Goal: Task Accomplishment & Management: Complete application form

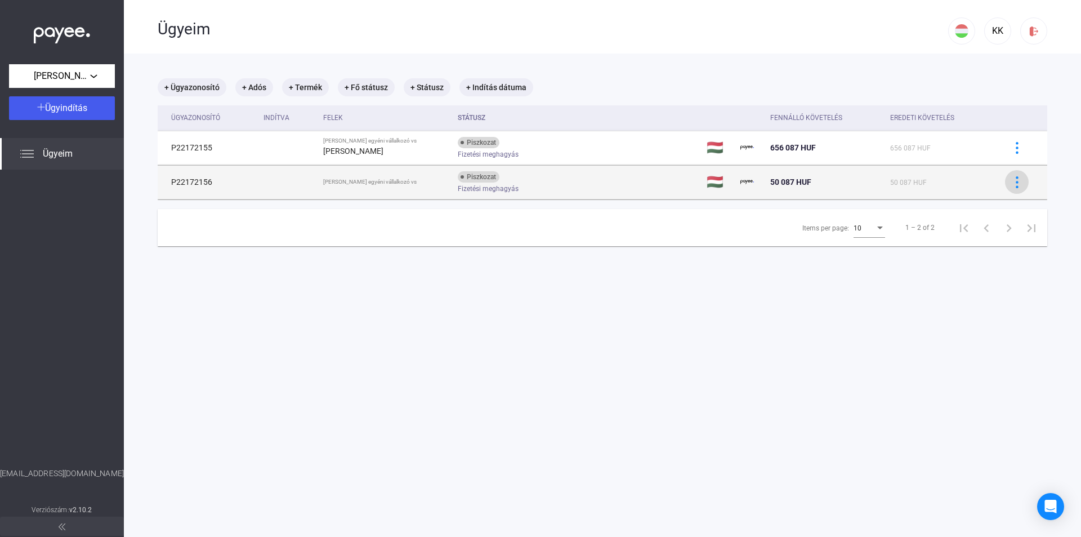
click at [1012, 182] on img at bounding box center [1018, 182] width 12 height 12
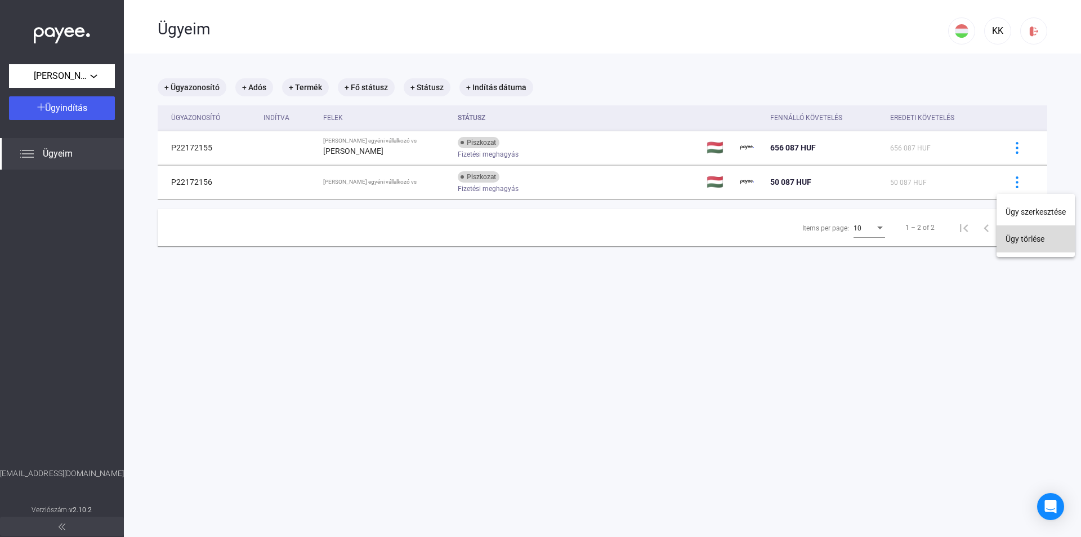
click at [1024, 235] on button "Ügy törlése" at bounding box center [1036, 238] width 78 height 27
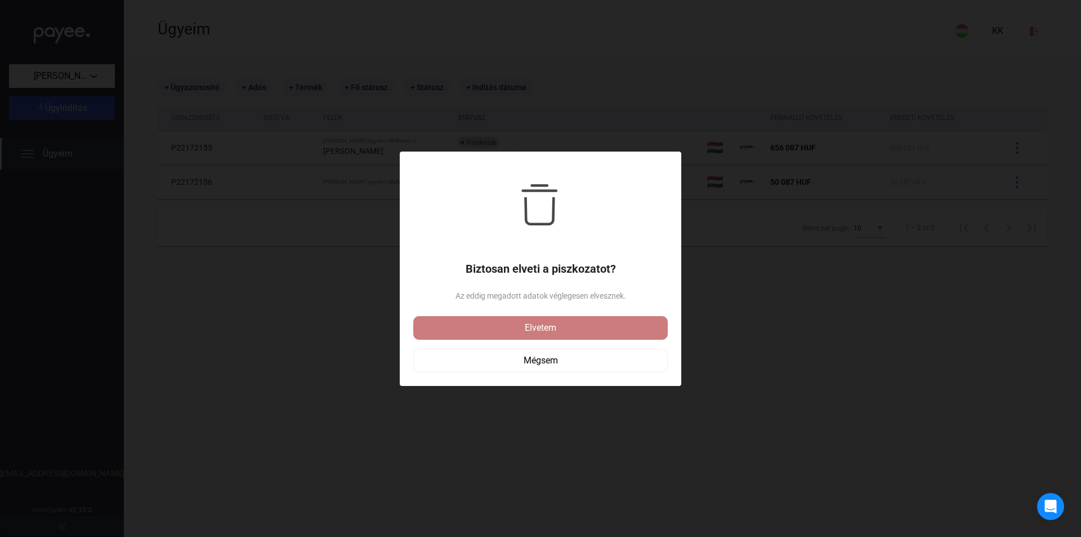
click at [604, 327] on div "Elvetem" at bounding box center [541, 328] width 248 height 14
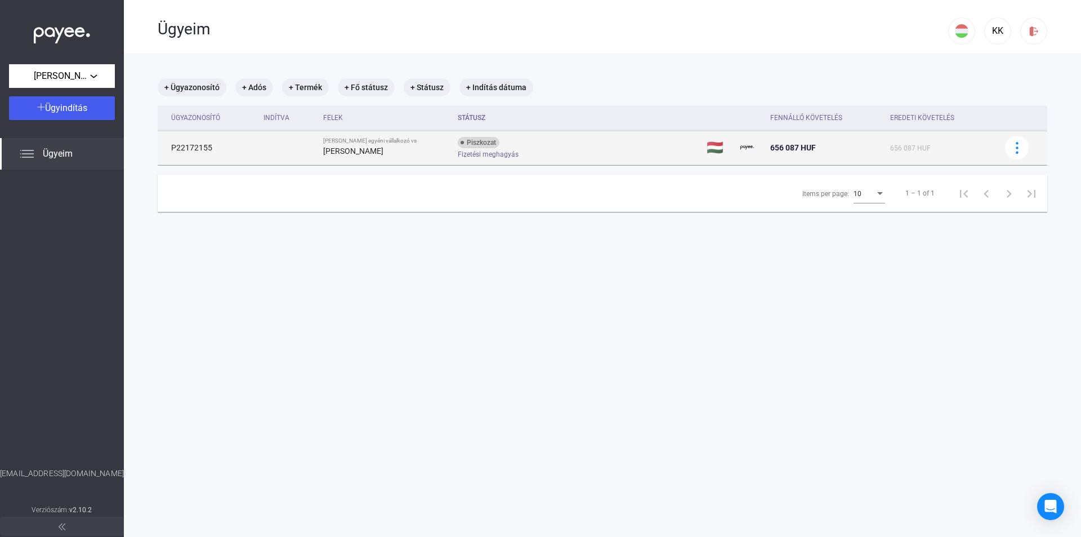
click at [439, 150] on div "[PERSON_NAME]" at bounding box center [386, 151] width 126 height 14
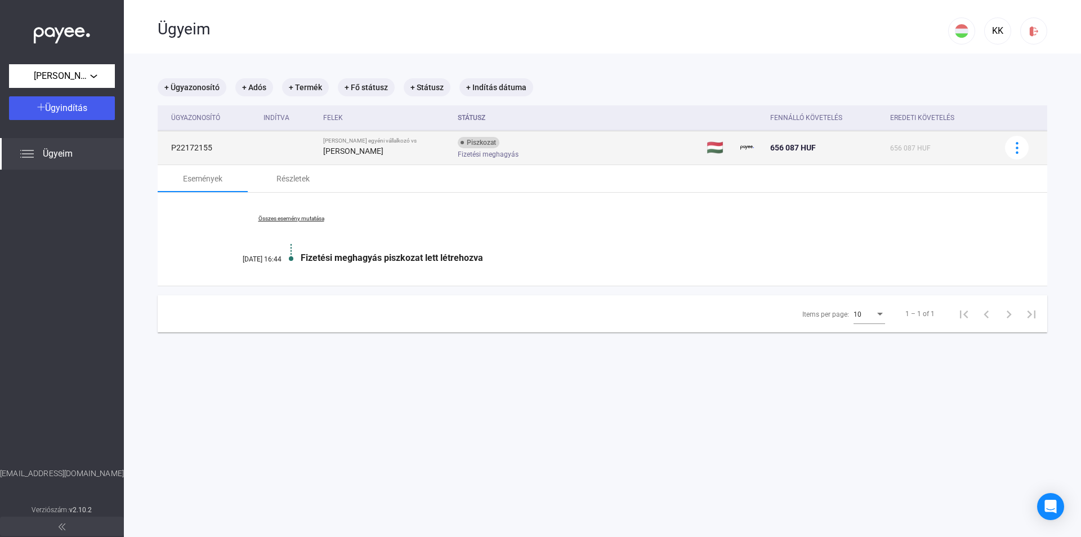
click at [220, 141] on td "P22172155" at bounding box center [208, 148] width 101 height 34
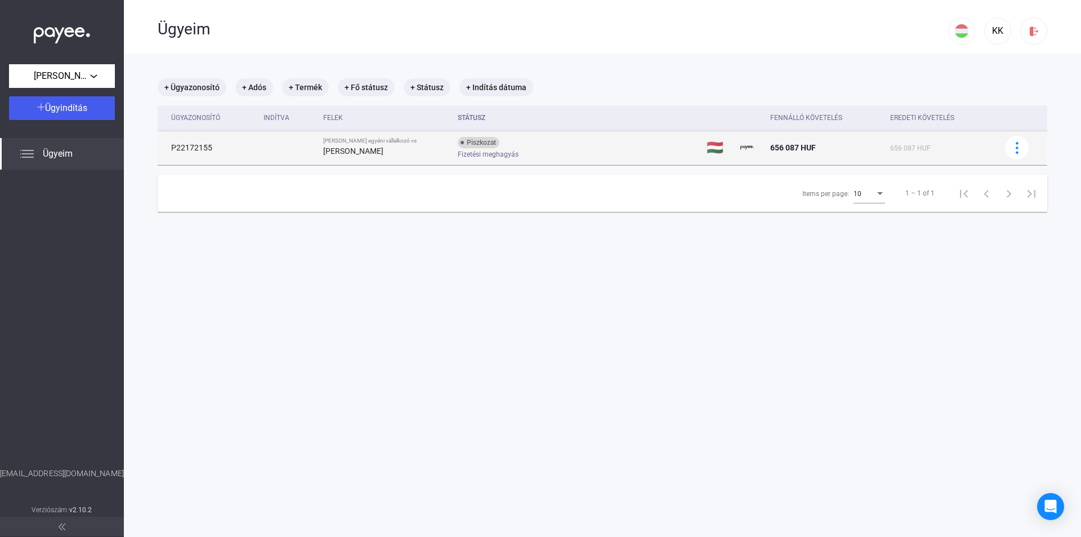
click at [218, 143] on td "P22172155" at bounding box center [208, 148] width 101 height 34
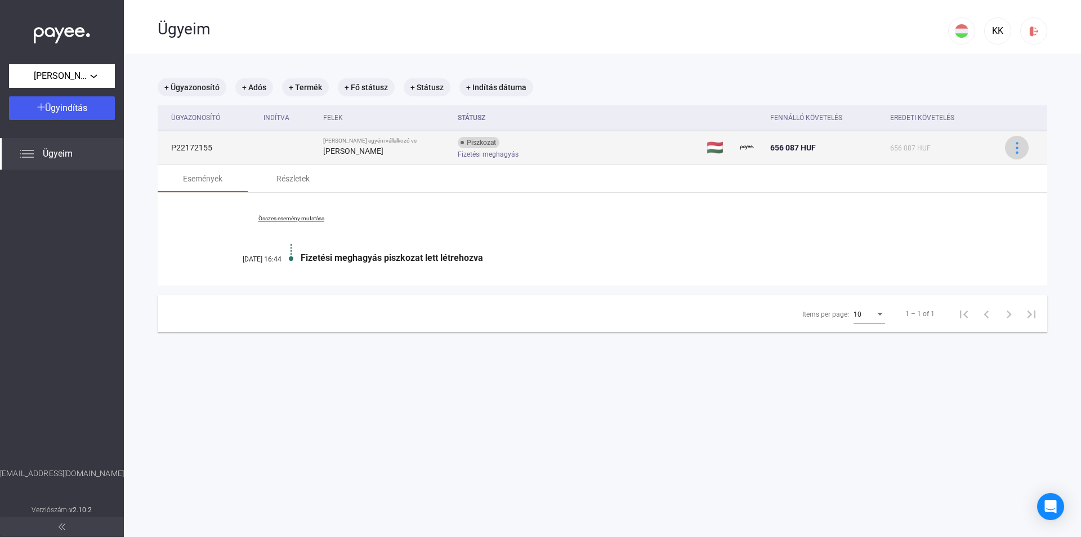
click at [1007, 155] on button at bounding box center [1017, 148] width 24 height 24
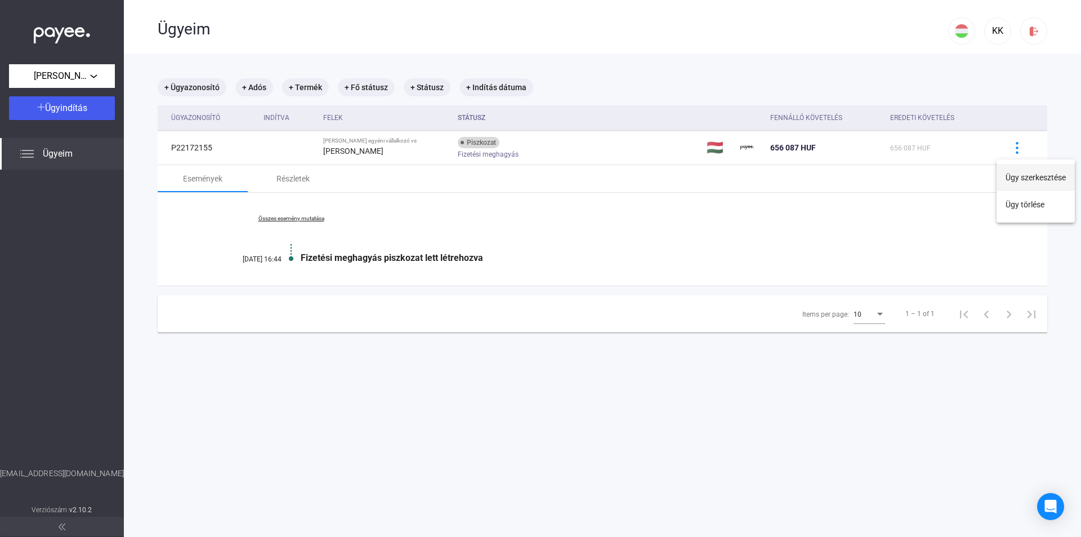
click at [1016, 176] on button "Ügy szerkesztése" at bounding box center [1036, 177] width 78 height 27
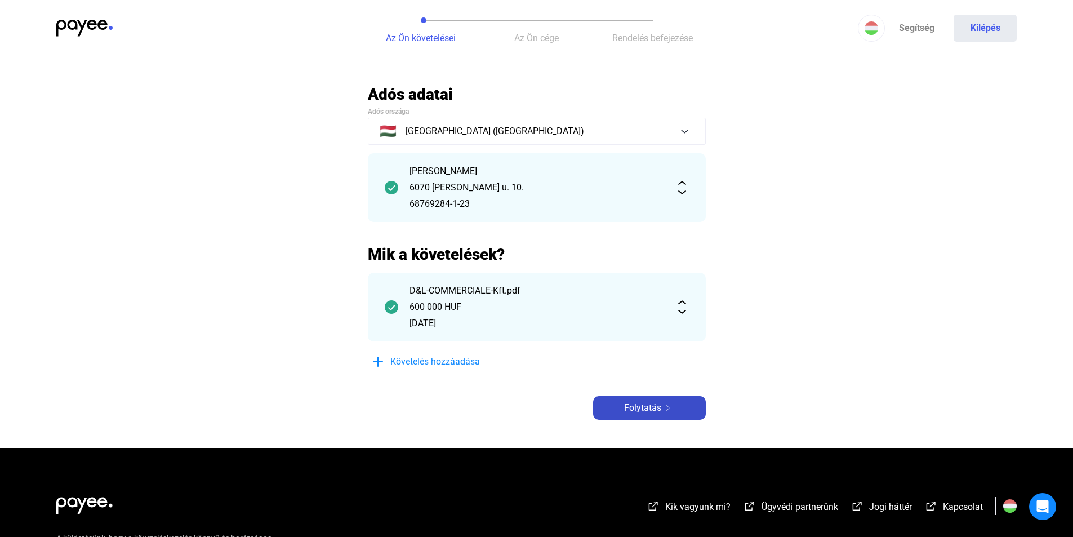
click at [639, 402] on span "Folytatás" at bounding box center [642, 408] width 37 height 14
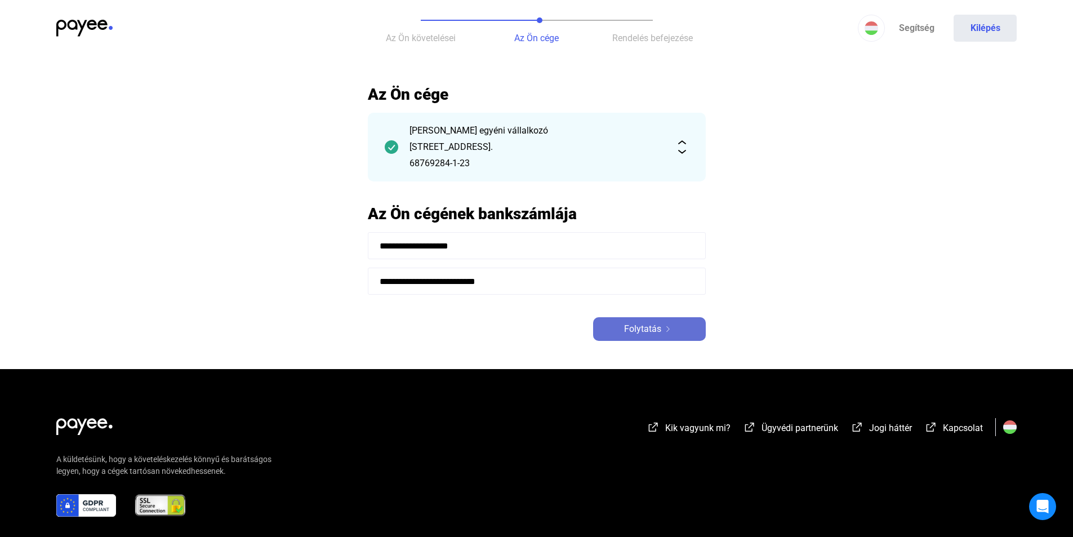
click at [661, 327] on img at bounding box center [668, 329] width 14 height 6
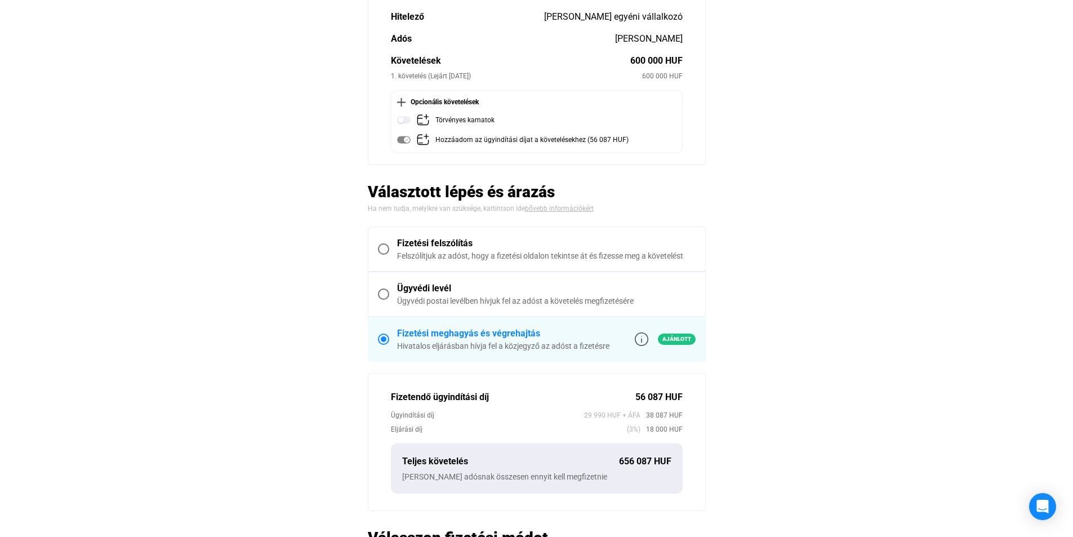
scroll to position [113, 0]
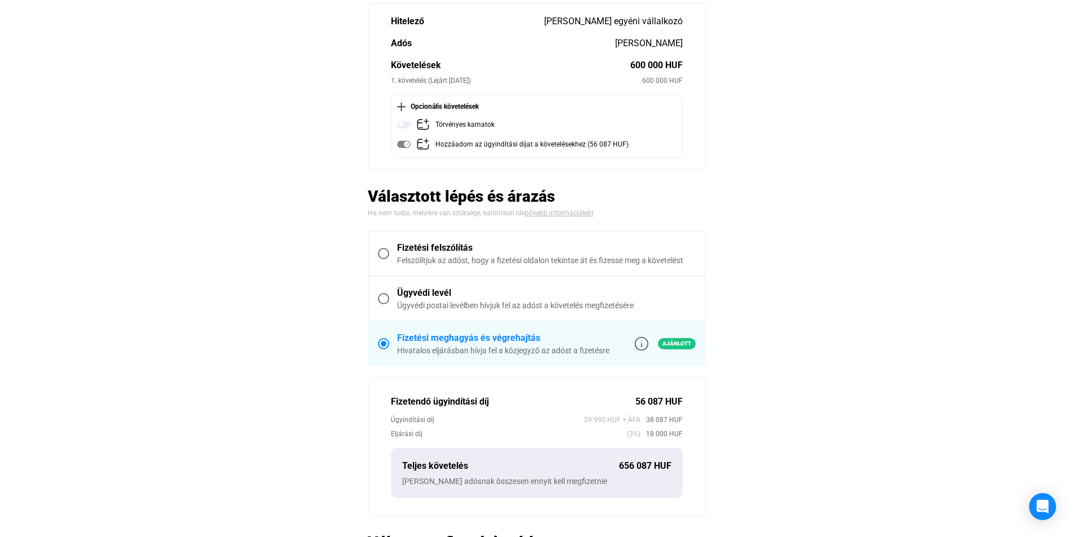
click at [393, 250] on span "Fizetési felszólítás Felszólítjuk az adóst, hogy a fizetési oldalon tekintse át…" at bounding box center [542, 253] width 306 height 25
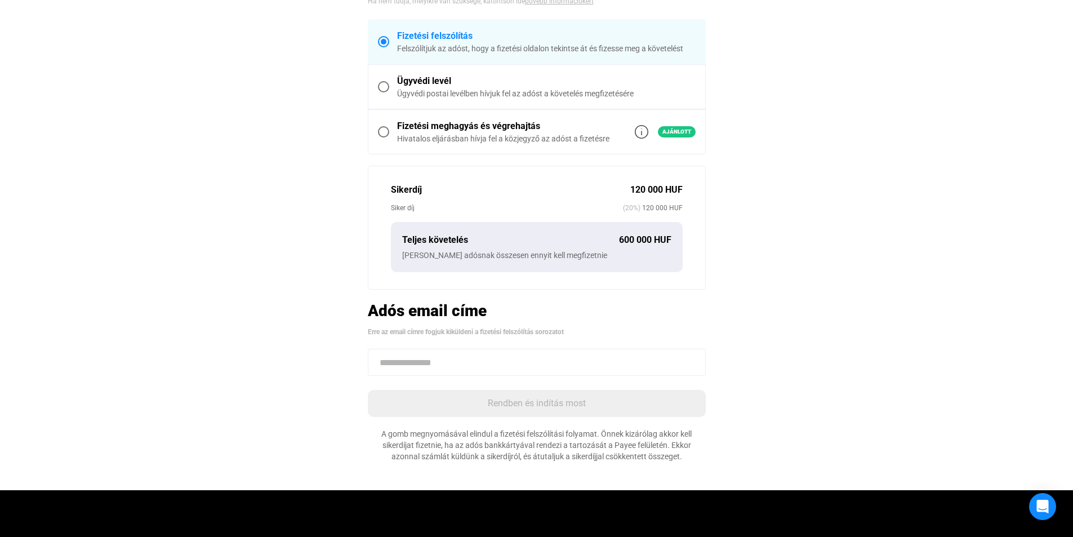
scroll to position [225, 0]
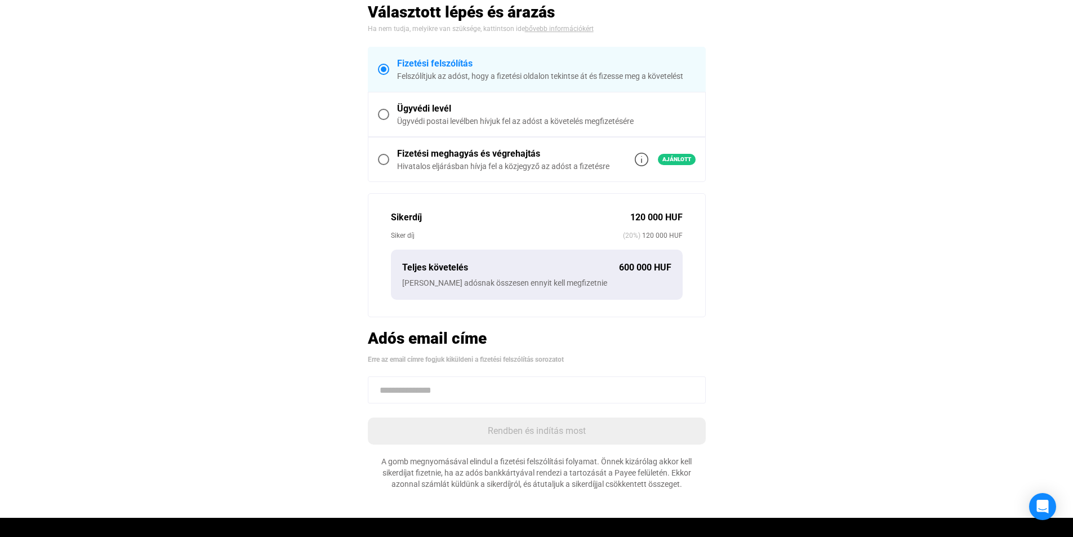
click at [386, 117] on span at bounding box center [383, 114] width 11 height 11
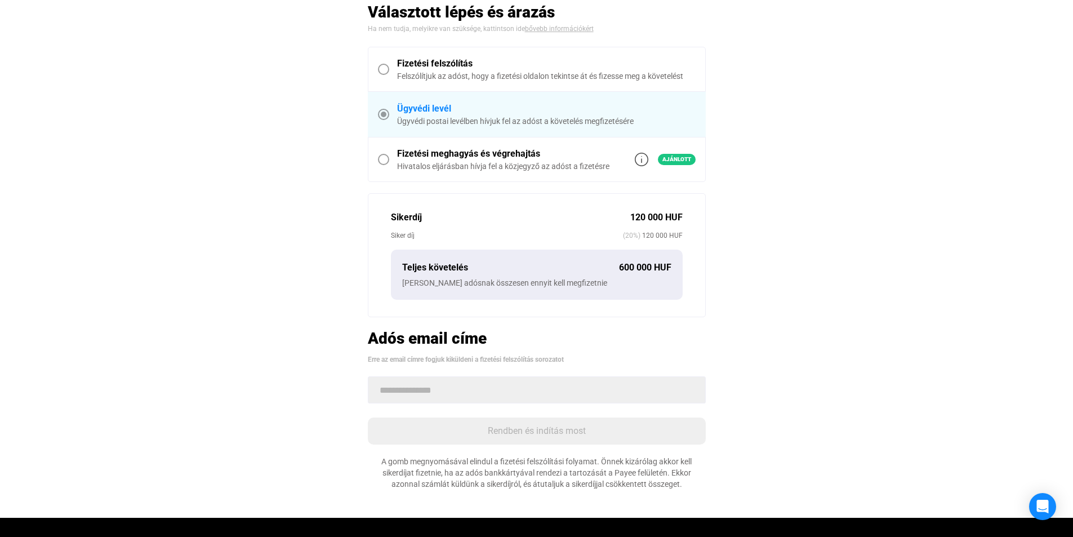
scroll to position [277, 0]
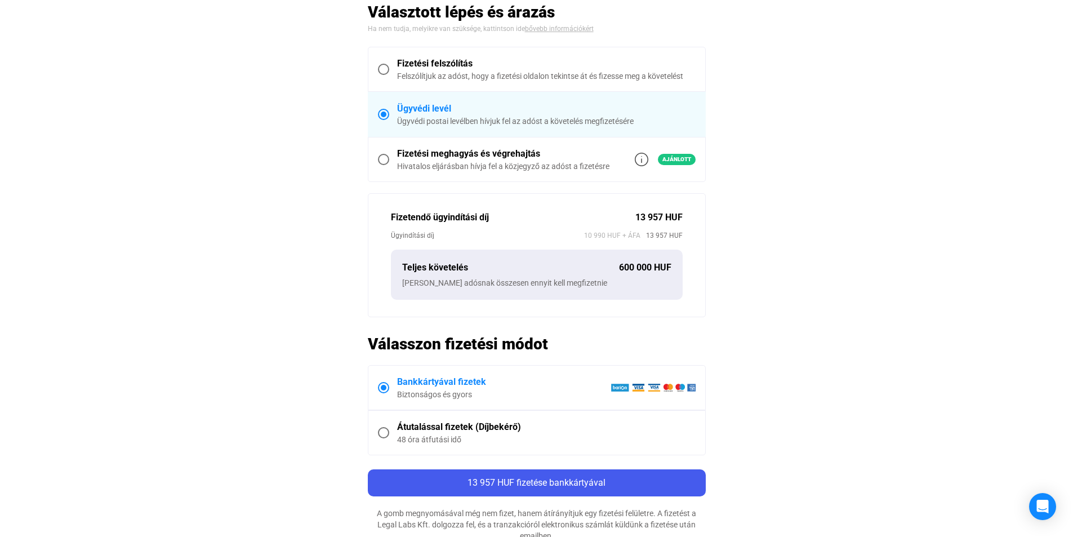
click at [398, 64] on div "Fizetési felszólítás" at bounding box center [546, 64] width 299 height 14
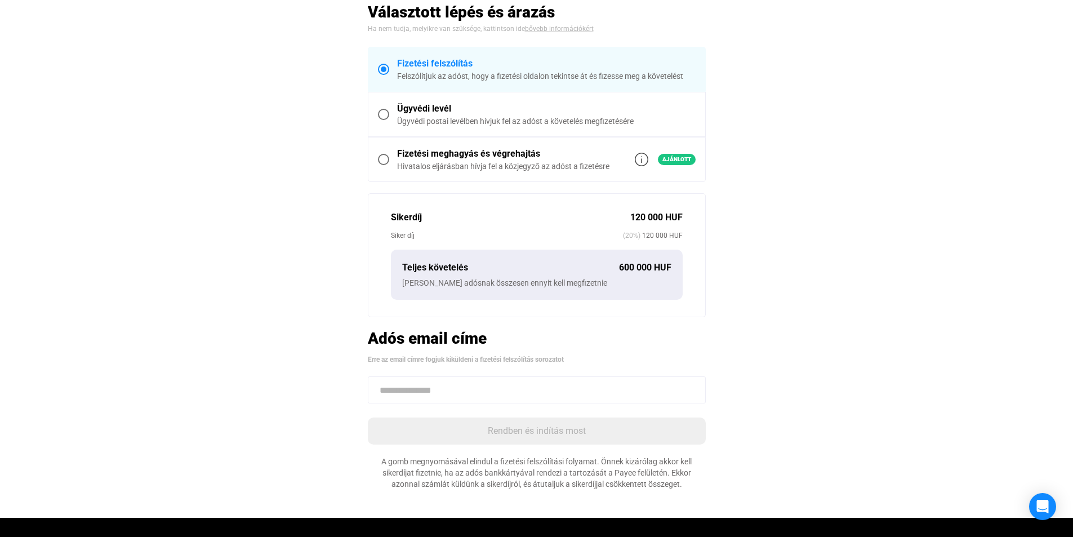
click at [407, 103] on div "Ügyvédi levél" at bounding box center [546, 109] width 299 height 14
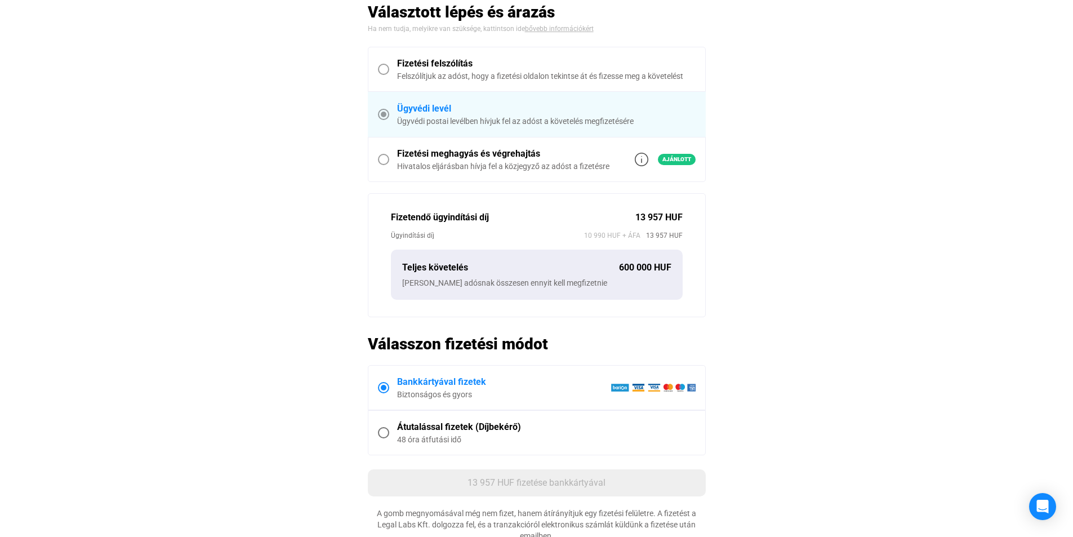
click at [419, 151] on div "Fizetési meghagyás és végrehajtás" at bounding box center [503, 154] width 212 height 14
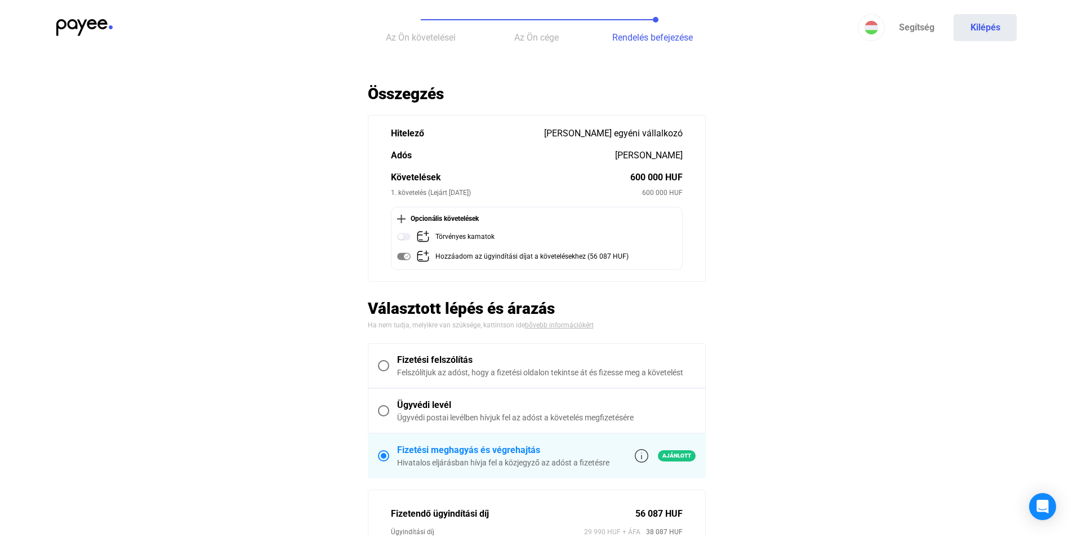
scroll to position [0, 0]
click at [279, 265] on main "Automatikusan mentve Összegzés Hitelező [PERSON_NAME] egyéni vállalkozó [PERSON…" at bounding box center [536, 482] width 1073 height 796
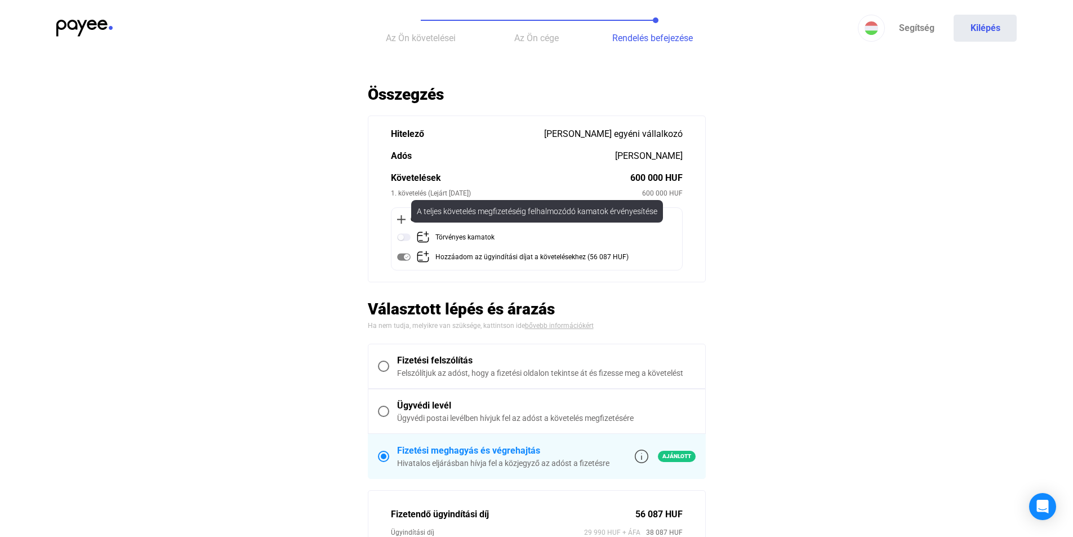
click at [406, 239] on img at bounding box center [404, 237] width 14 height 14
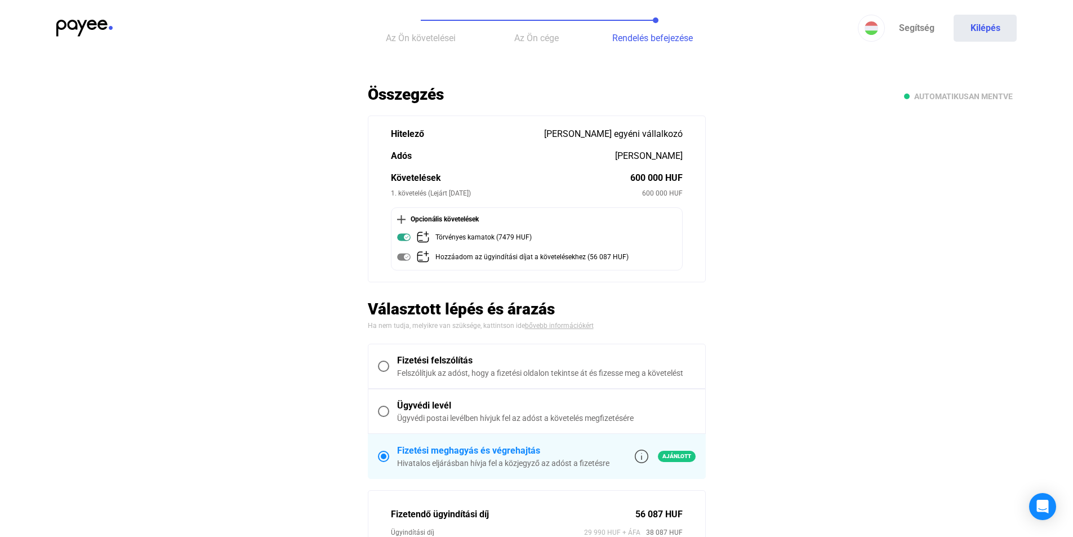
click at [337, 242] on main "Automatikusan mentve Összegzés Hitelező [PERSON_NAME] egyéni vállalkozó [PERSON…" at bounding box center [536, 482] width 1073 height 796
click at [288, 225] on main "Automatikusan mentve Összegzés Hitelező [PERSON_NAME] egyéni vállalkozó [PERSON…" at bounding box center [536, 482] width 1073 height 796
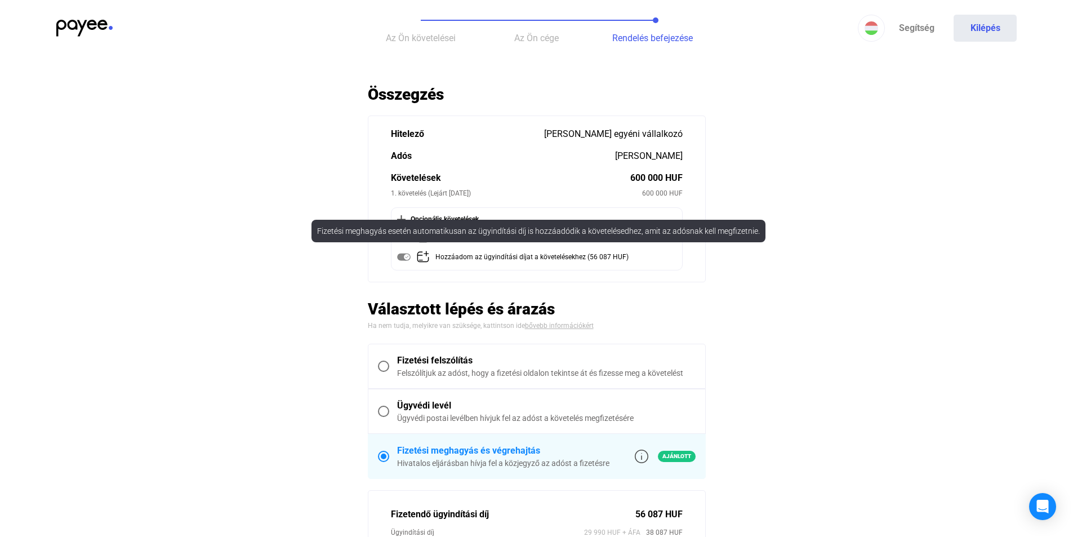
drag, startPoint x: 409, startPoint y: 253, endPoint x: 408, endPoint y: 260, distance: 7.4
click at [409, 253] on img at bounding box center [404, 257] width 14 height 14
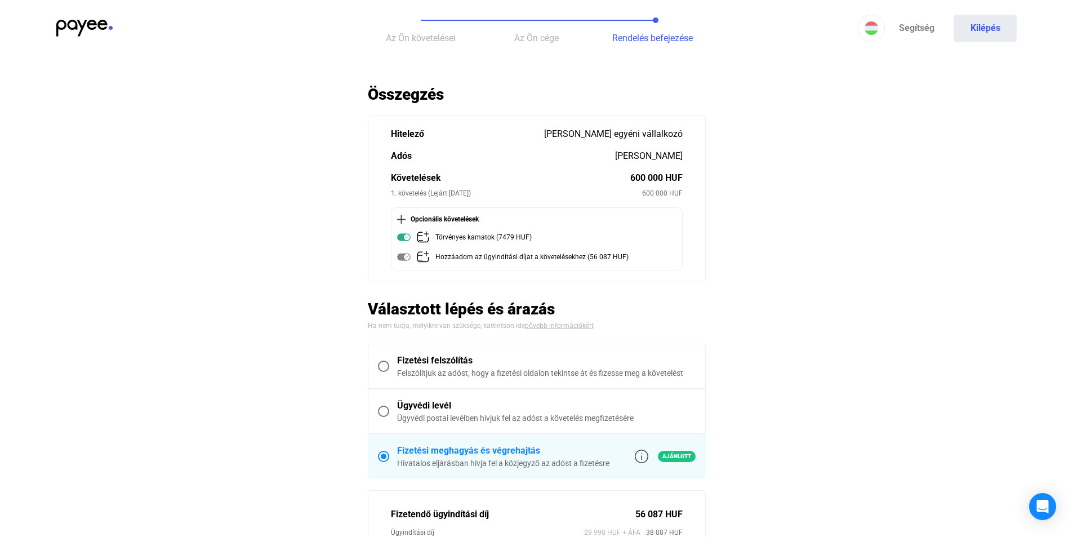
click at [407, 261] on img at bounding box center [404, 257] width 14 height 14
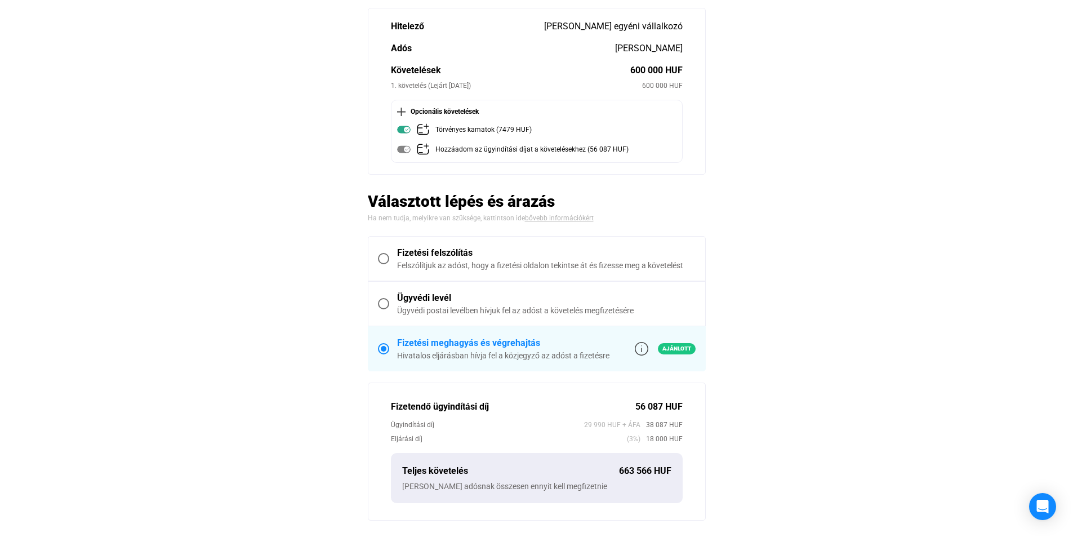
scroll to position [113, 0]
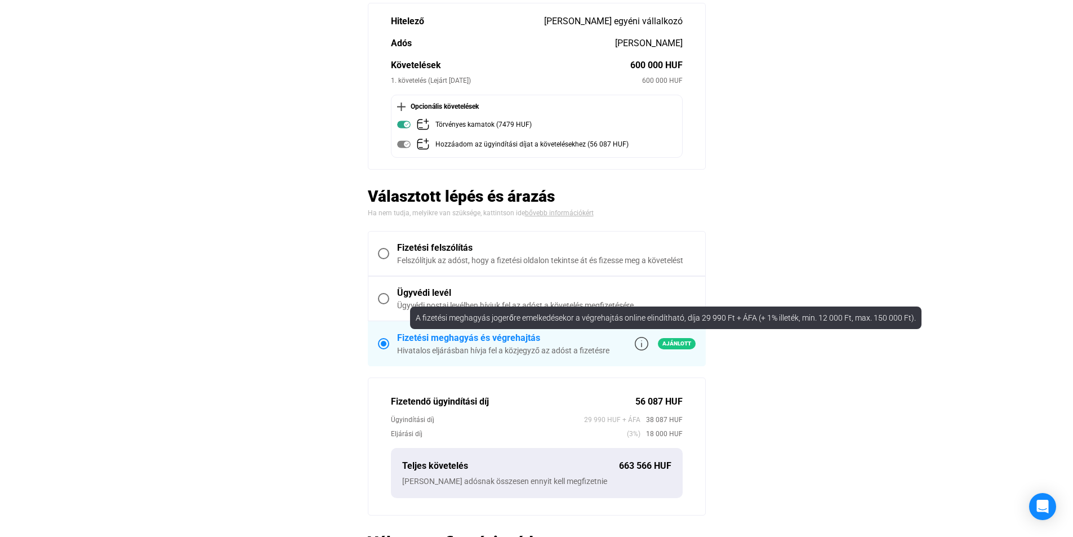
click at [640, 345] on img at bounding box center [642, 344] width 14 height 14
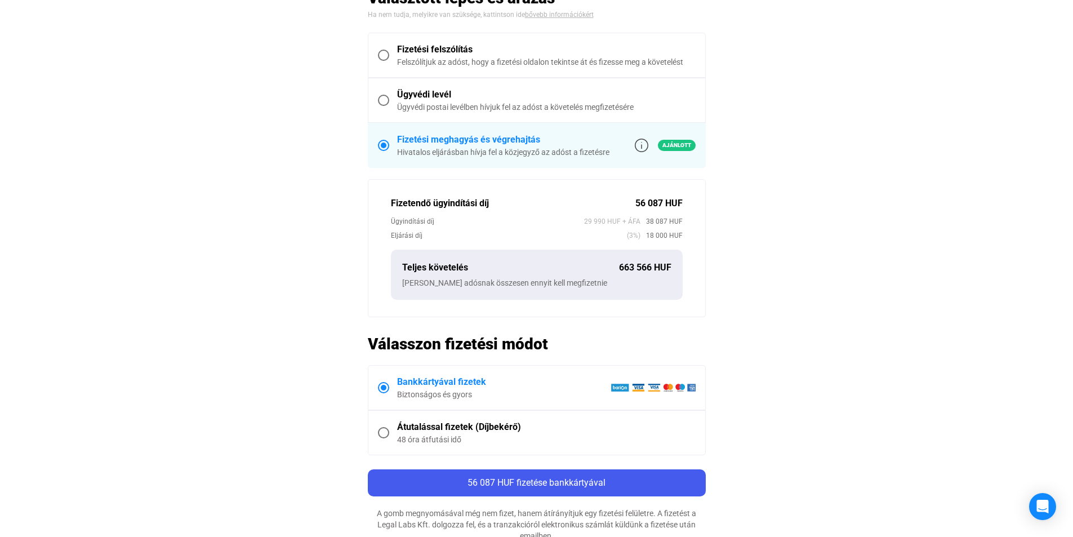
scroll to position [225, 0]
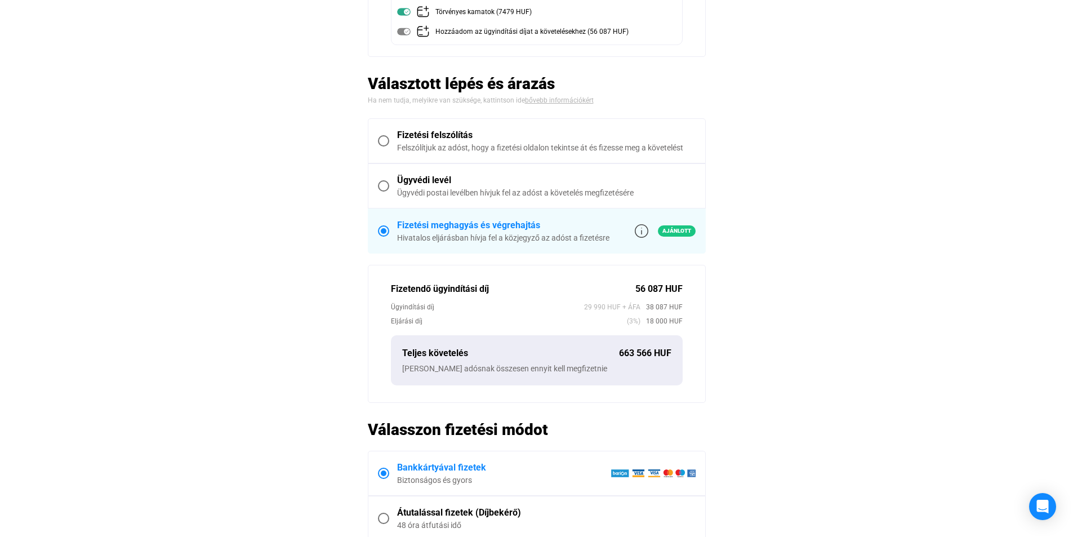
click at [433, 180] on div "Ügyvédi levél" at bounding box center [546, 180] width 299 height 14
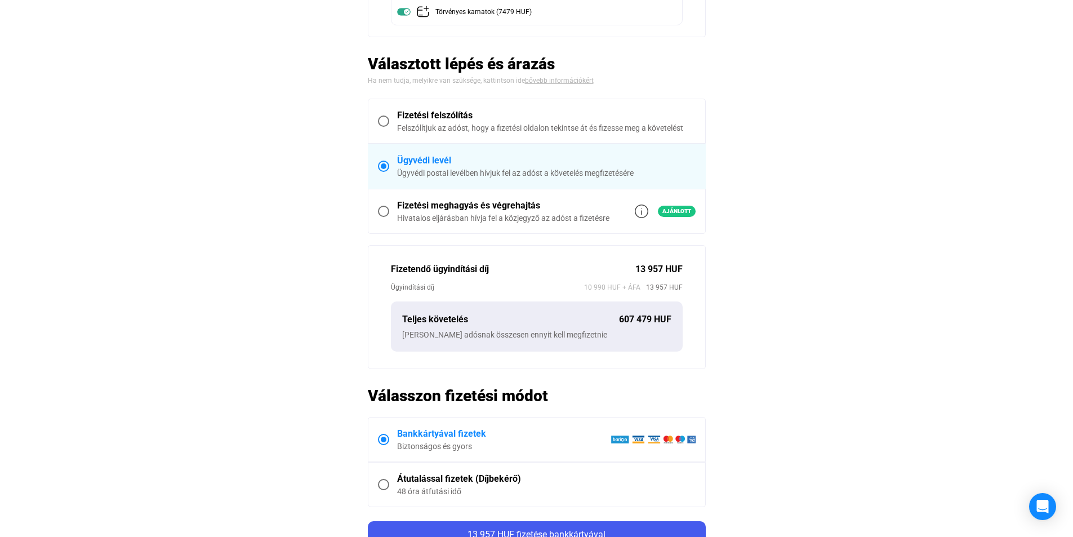
click at [400, 115] on div "Fizetési felszólítás" at bounding box center [546, 116] width 299 height 14
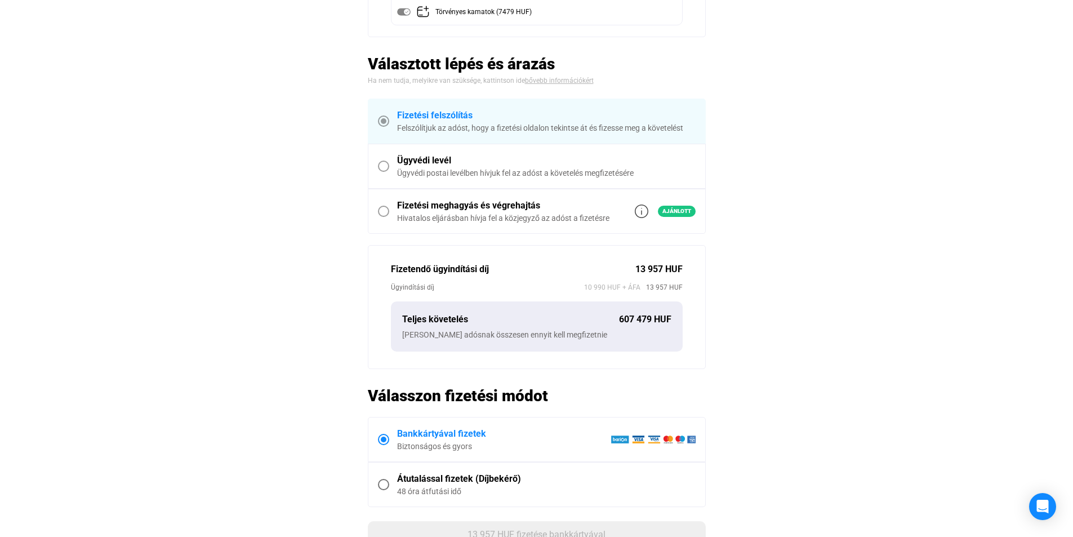
scroll to position [250, 0]
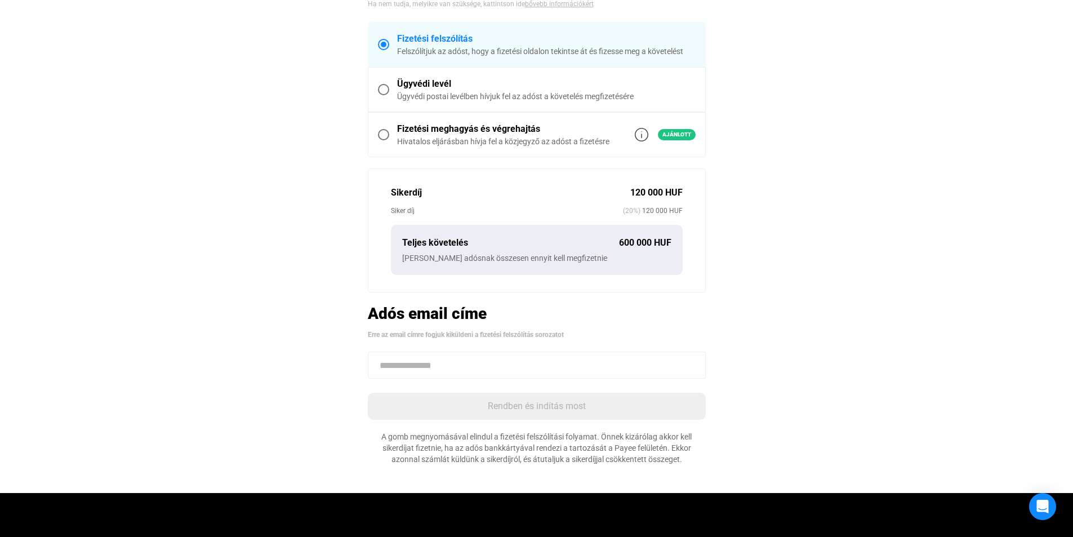
click at [502, 375] on input at bounding box center [537, 364] width 338 height 27
click at [291, 344] on main "Automatikusan mentve Összegzés Hitelező [PERSON_NAME] egyéni vállalkozó [PERSON…" at bounding box center [536, 163] width 1073 height 658
click at [452, 366] on input at bounding box center [537, 364] width 338 height 27
click at [345, 344] on main "Automatikusan mentve Összegzés Hitelező [PERSON_NAME] egyéni vállalkozó [PERSON…" at bounding box center [536, 163] width 1073 height 658
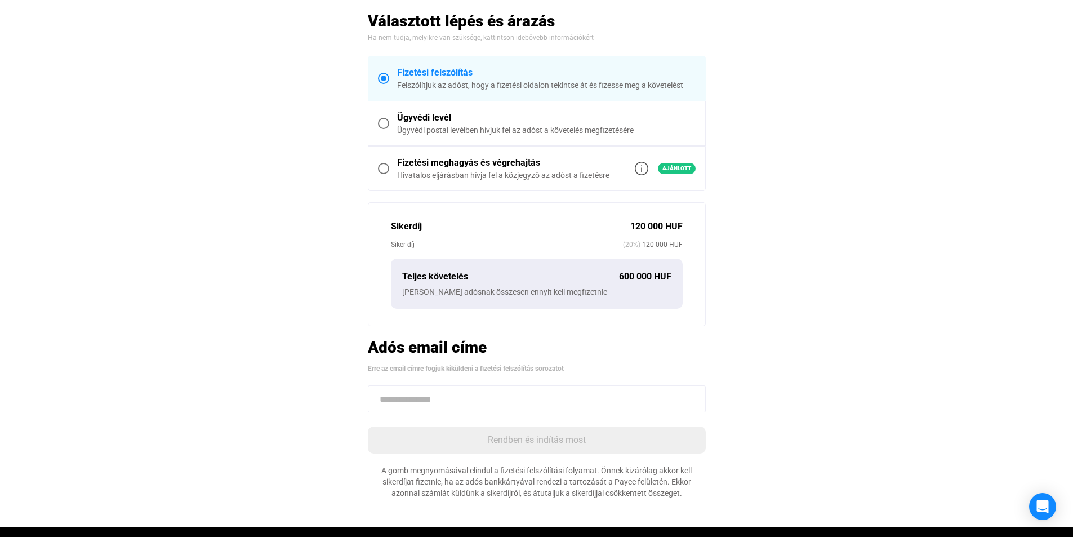
scroll to position [225, 0]
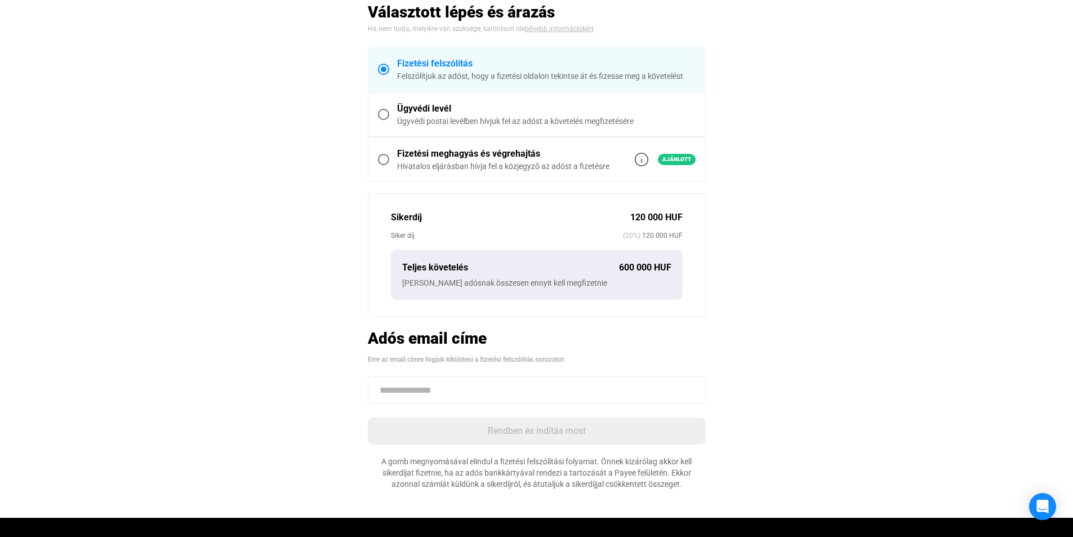
click at [510, 394] on input at bounding box center [537, 389] width 338 height 27
click at [467, 508] on main "Automatikusan mentve Összegzés Hitelező [PERSON_NAME] egyéni vállalkozó [PERSON…" at bounding box center [536, 188] width 1073 height 658
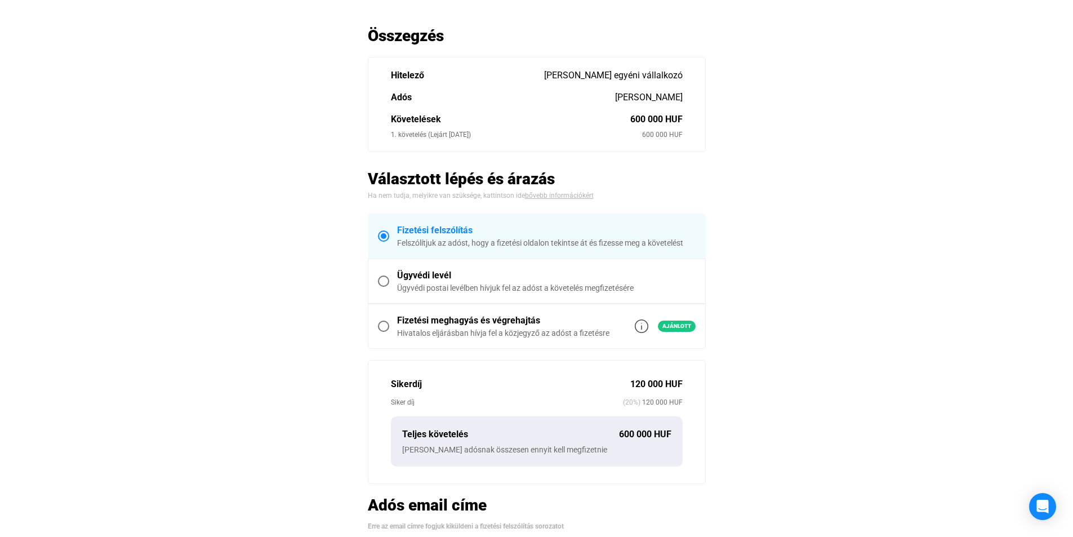
scroll to position [56, 0]
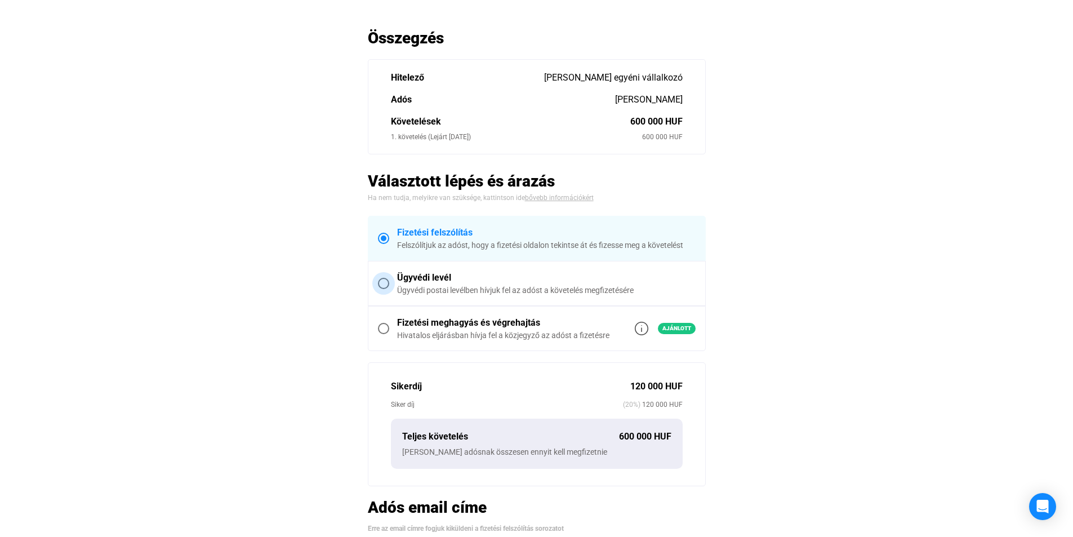
click at [439, 284] on div "Ügyvédi postai levélben hívjuk fel az adóst a követelés megfizetésére" at bounding box center [546, 289] width 299 height 11
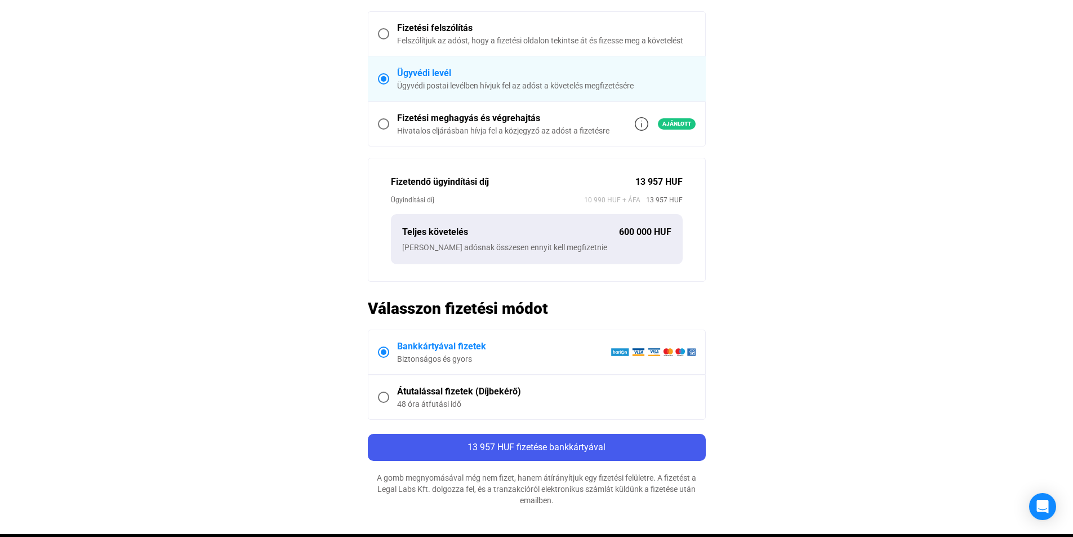
scroll to position [307, 0]
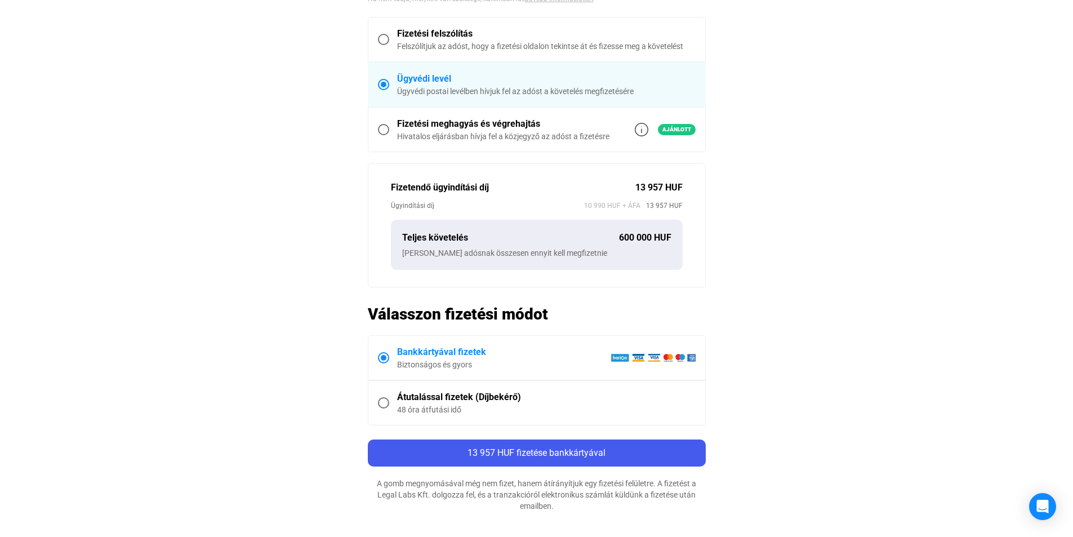
click at [441, 118] on div "Fizetési meghagyás és végrehajtás" at bounding box center [503, 124] width 212 height 14
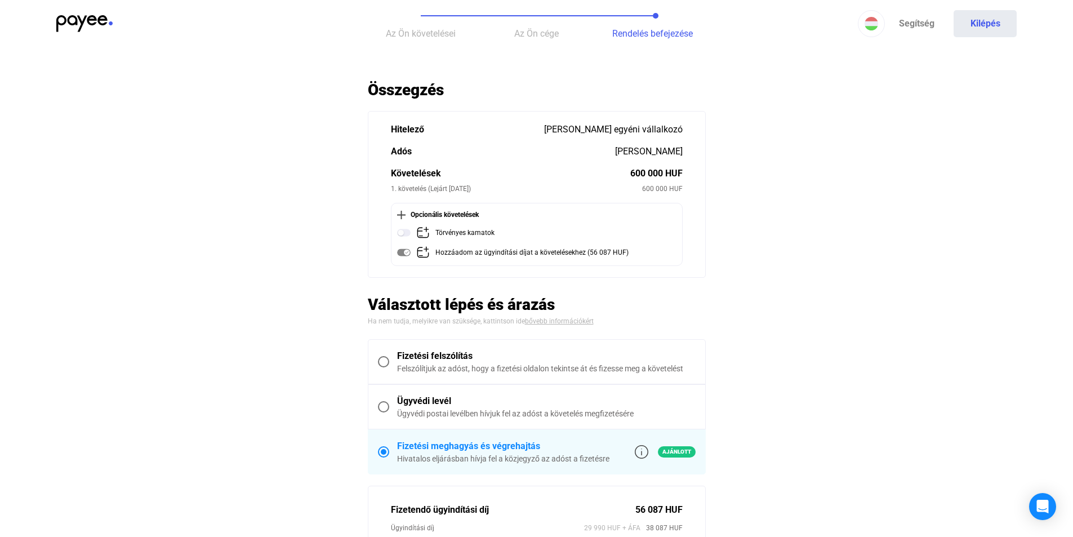
scroll to position [0, 0]
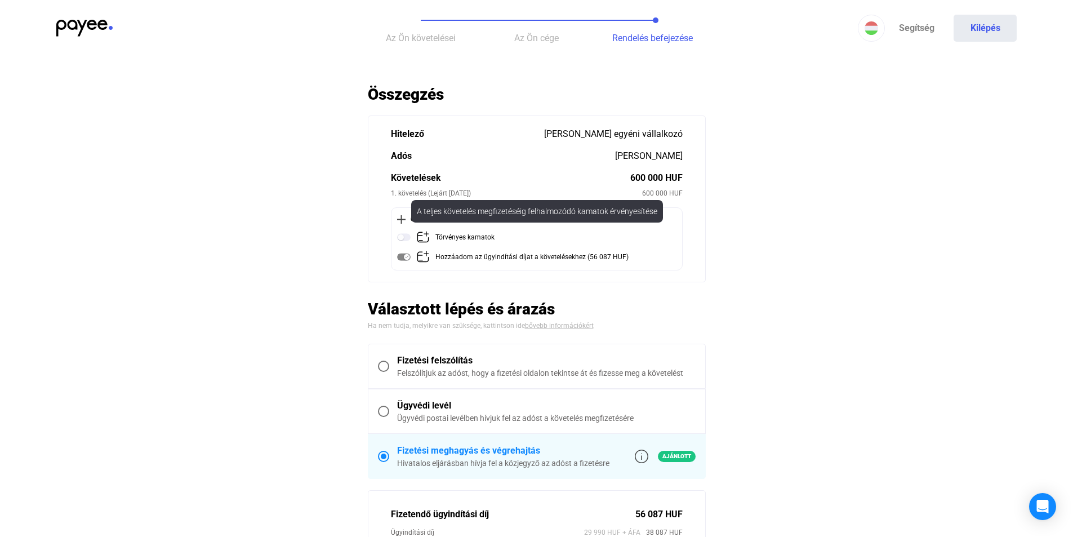
click at [403, 235] on img at bounding box center [404, 237] width 14 height 14
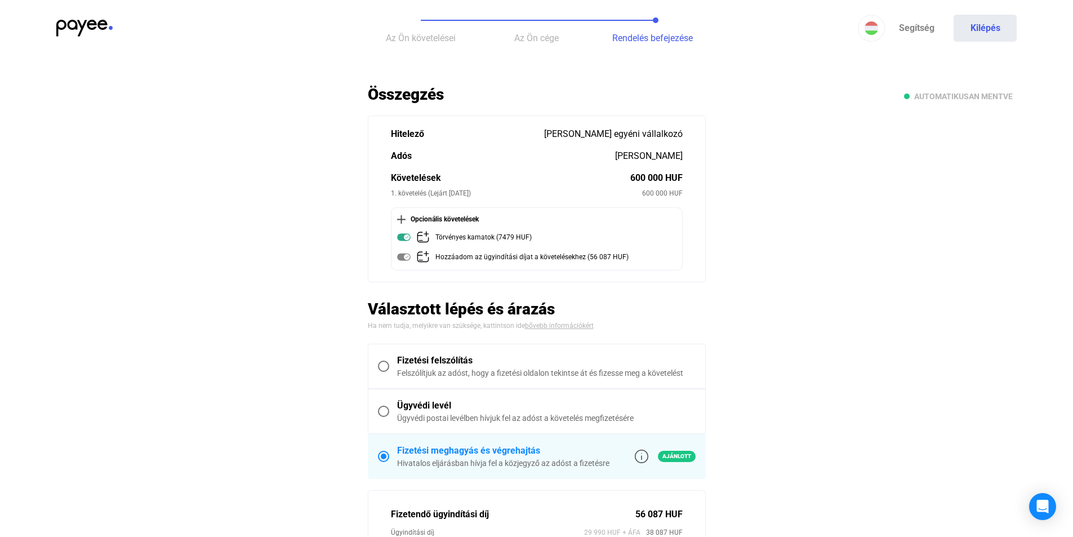
click at [274, 181] on main "Automatikusan mentve Összegzés Hitelező [PERSON_NAME] egyéni vállalkozó [PERSON…" at bounding box center [536, 482] width 1073 height 796
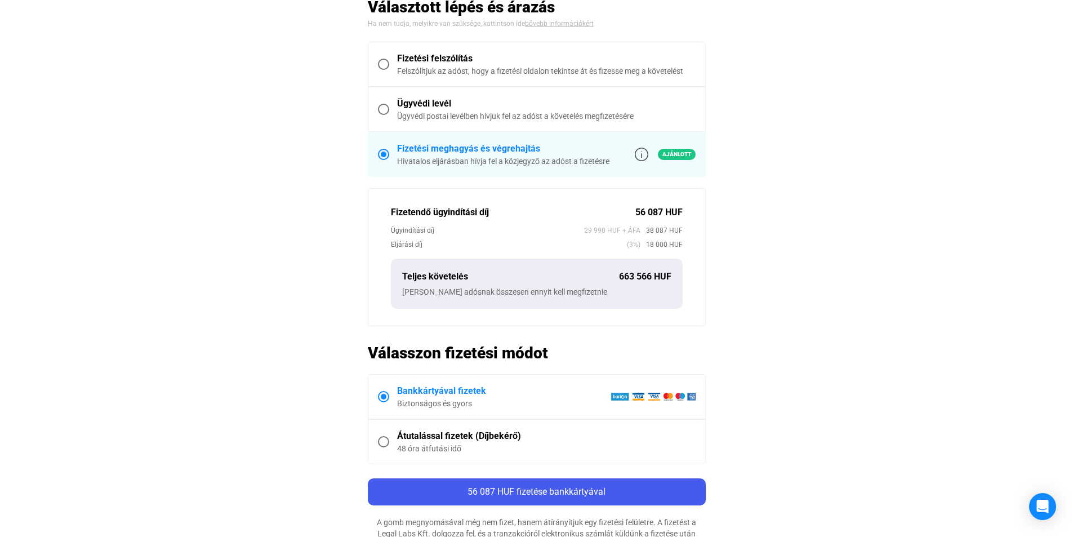
scroll to position [225, 0]
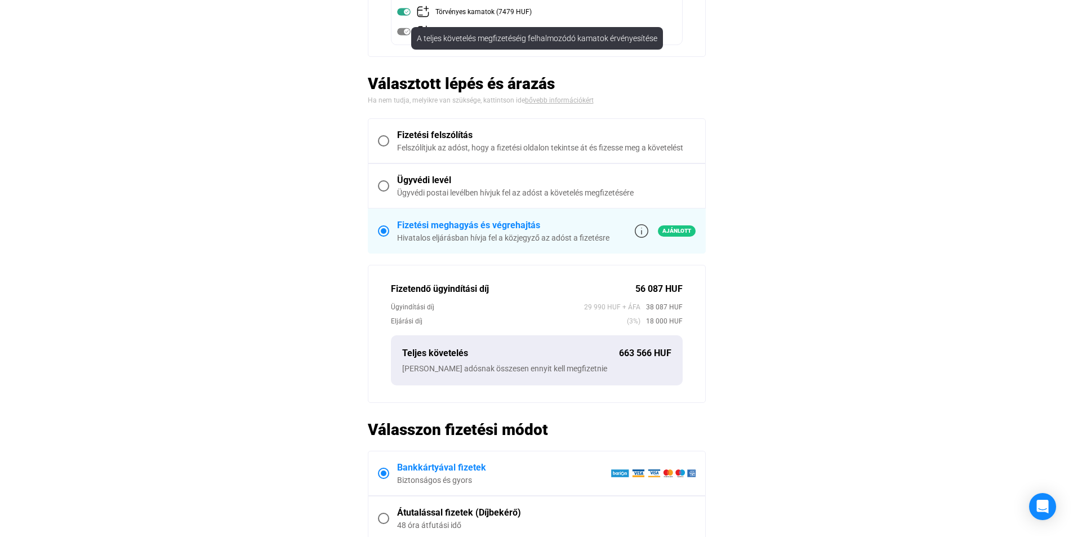
click at [406, 8] on img at bounding box center [404, 12] width 14 height 14
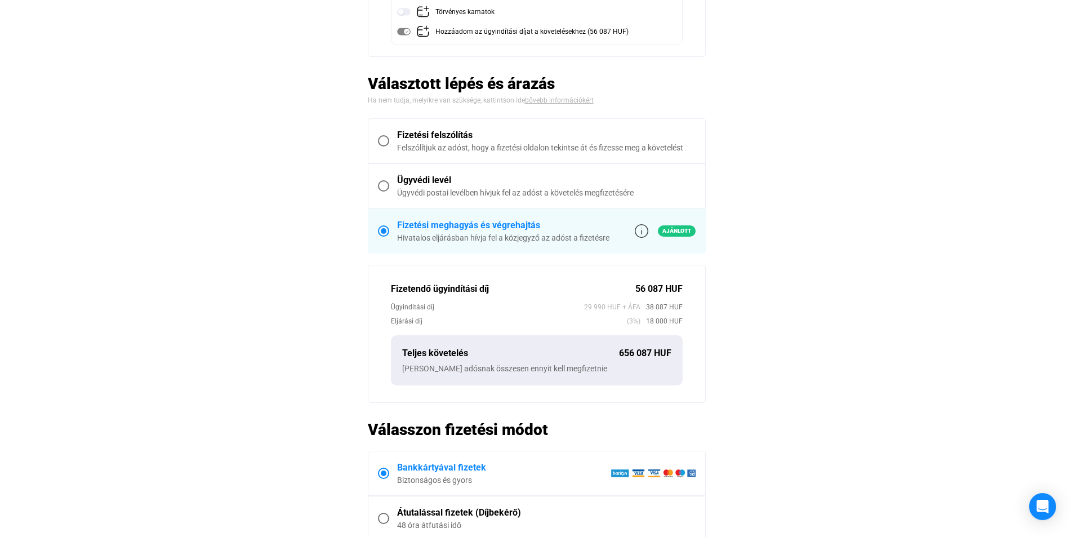
click at [404, 13] on img at bounding box center [404, 12] width 14 height 14
click at [336, 69] on main "Automatikusan mentve Összegzés Hitelező [PERSON_NAME] egyéni vállalkozó [PERSON…" at bounding box center [536, 257] width 1073 height 796
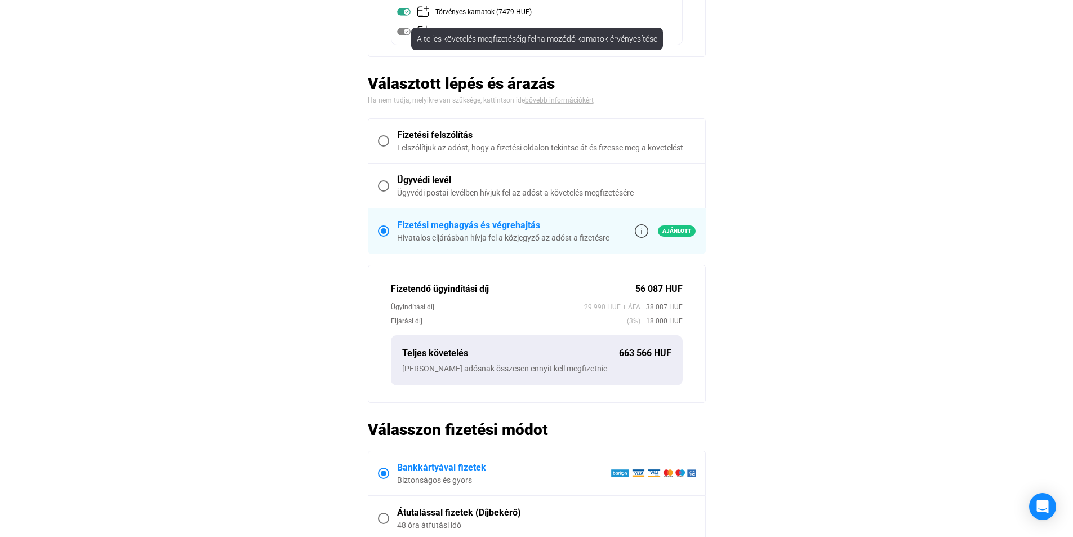
scroll to position [169, 0]
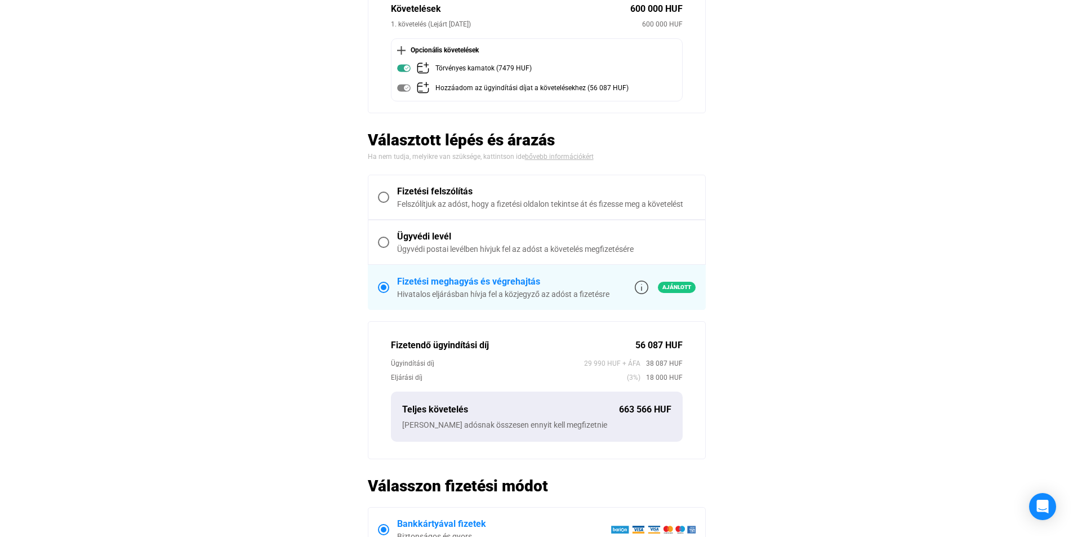
click at [211, 146] on main "Automatikusan mentve Összegzés Hitelező [PERSON_NAME] egyéni vállalkozó [PERSON…" at bounding box center [536, 314] width 1073 height 796
click at [785, 97] on main "Automatikusan mentve Összegzés Hitelező [PERSON_NAME] egyéni vállalkozó [PERSON…" at bounding box center [536, 314] width 1073 height 796
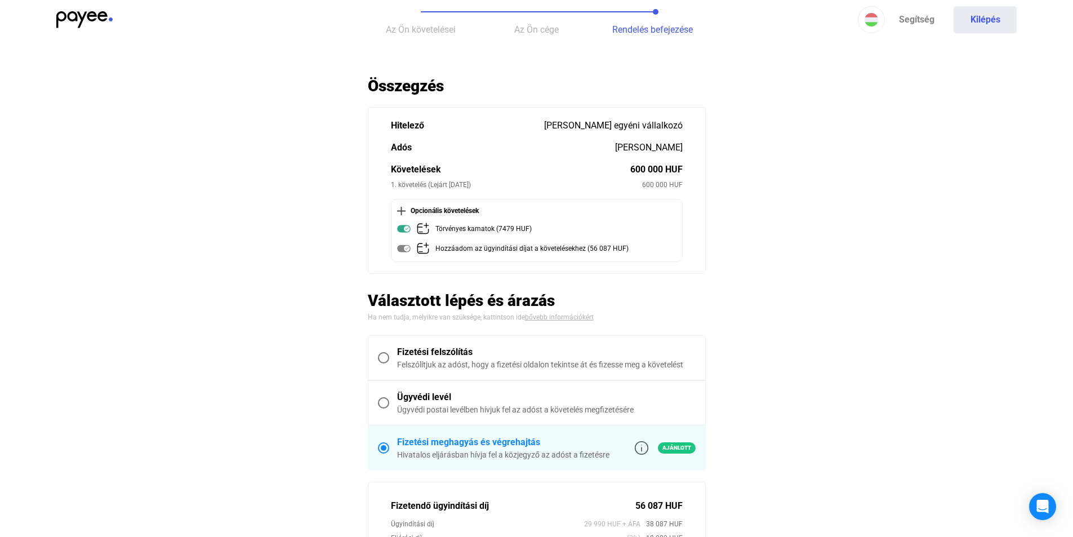
scroll to position [0, 0]
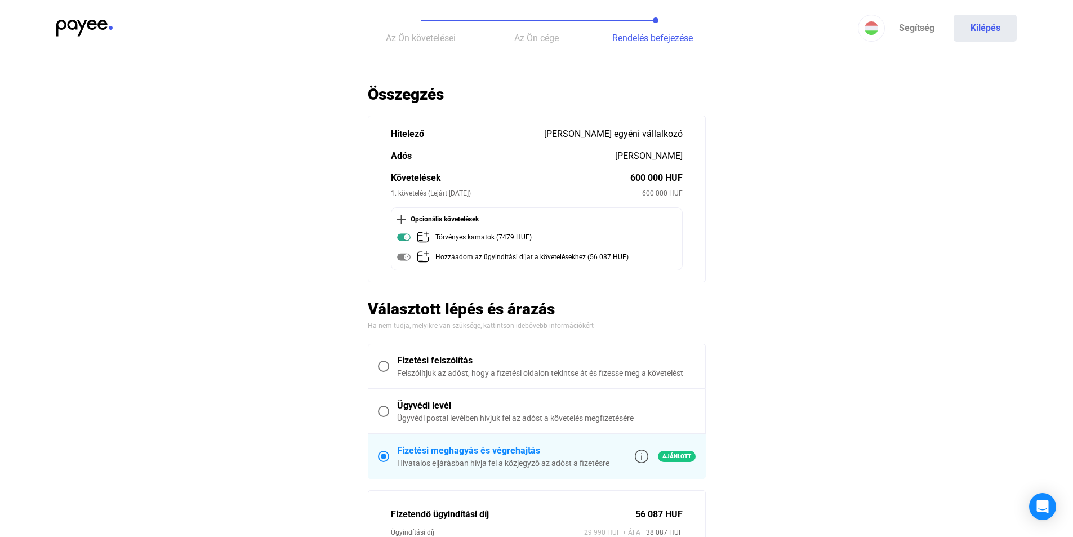
drag, startPoint x: 264, startPoint y: 176, endPoint x: 270, endPoint y: 177, distance: 6.3
click at [265, 176] on main "Automatikusan mentve Összegzés Hitelező [PERSON_NAME] egyéni vállalkozó [PERSON…" at bounding box center [536, 482] width 1073 height 796
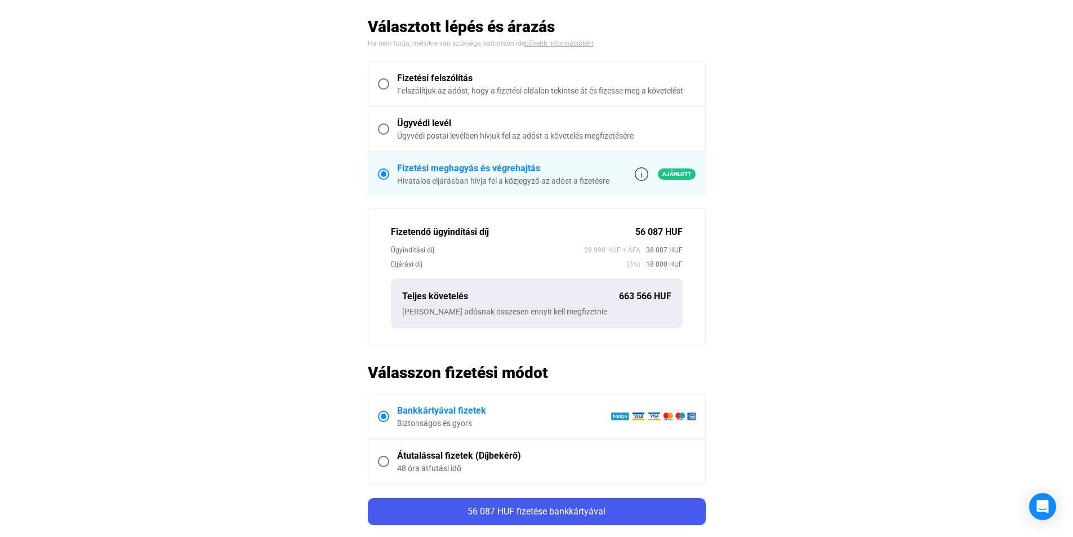
scroll to position [394, 0]
